Goal: Task Accomplishment & Management: Use online tool/utility

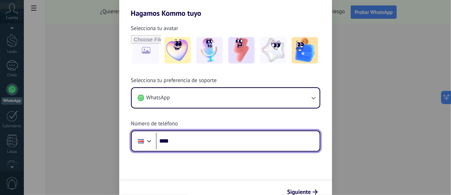
click at [202, 144] on input "****" at bounding box center [238, 141] width 164 height 17
type input "**********"
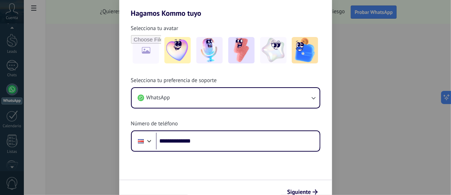
click at [303, 188] on button "Siguiente" at bounding box center [302, 192] width 37 height 12
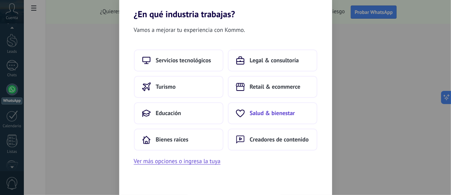
click at [267, 117] on button "Salud & bienestar" at bounding box center [273, 113] width 90 height 22
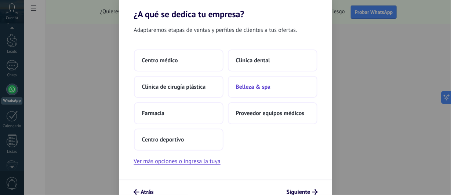
click at [253, 88] on span "Belleza & spa" at bounding box center [253, 86] width 35 height 7
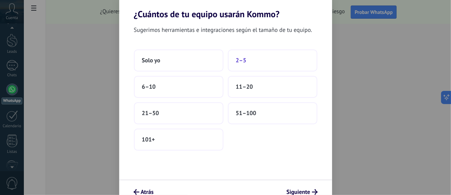
click at [239, 64] on span "2–5" at bounding box center [241, 60] width 11 height 7
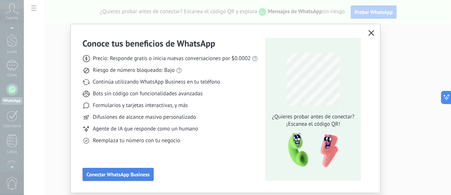
click at [129, 176] on span "Conectar WhatsApp Business" at bounding box center [118, 174] width 63 height 5
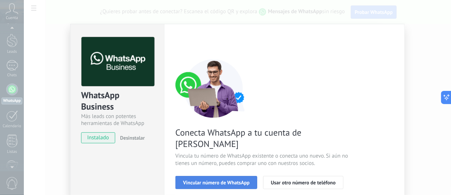
click at [204, 180] on span "Vincular número de WhatsApp" at bounding box center [216, 182] width 66 height 5
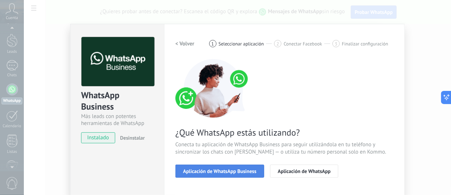
click at [205, 169] on span "Aplicación de WhatsApp Business" at bounding box center [219, 171] width 73 height 5
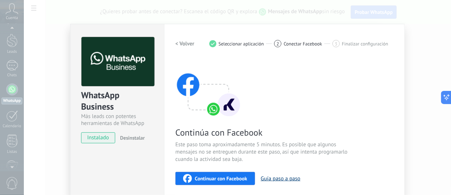
click at [289, 180] on button "Guía paso a paso" at bounding box center [281, 178] width 40 height 7
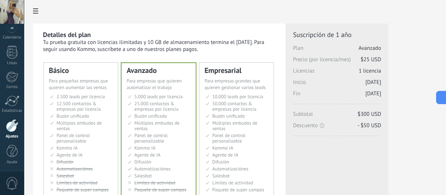
click at [87, 127] on li "Множество воронок Multiple sales pipelines Múltiples embudos de ventas Vários f…" at bounding box center [81, 125] width 63 height 11
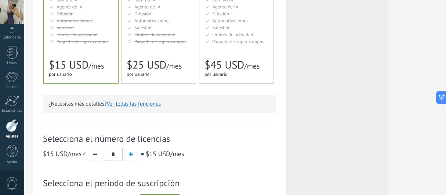
scroll to position [220, 0]
